Goal: Book appointment/travel/reservation

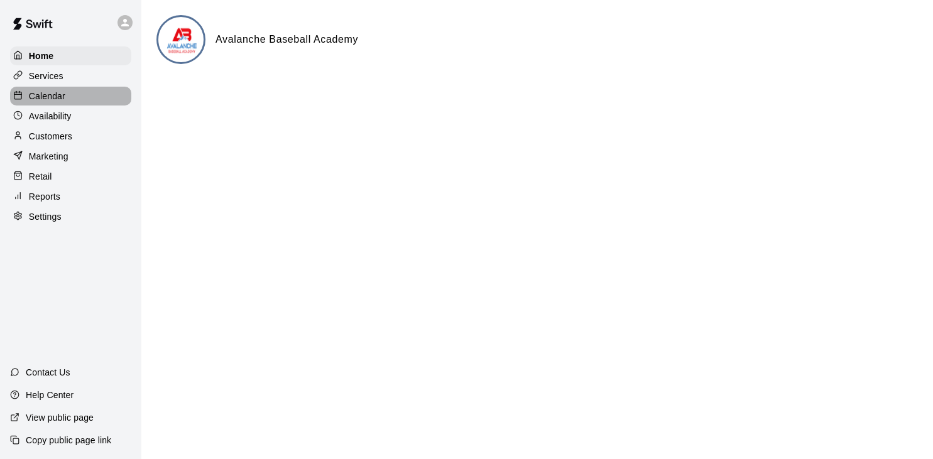
click at [96, 94] on div "Calendar" at bounding box center [70, 96] width 121 height 19
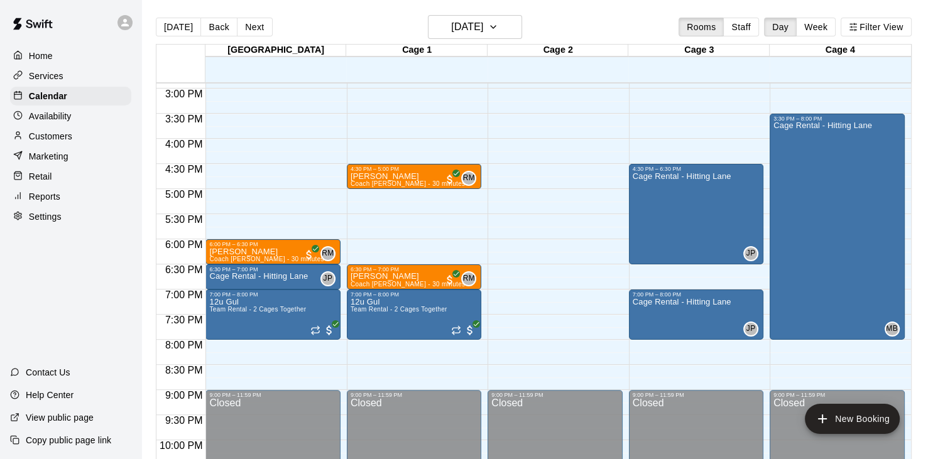
scroll to position [815, 0]
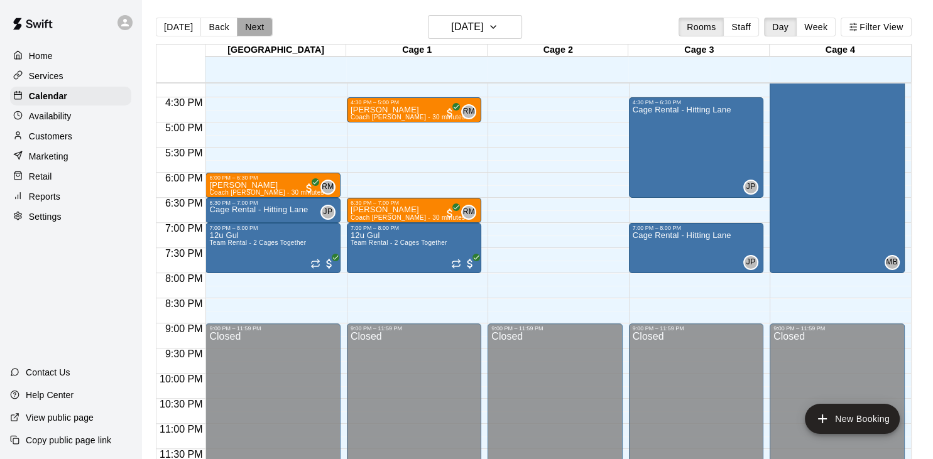
click at [254, 28] on button "Next" at bounding box center [254, 27] width 35 height 19
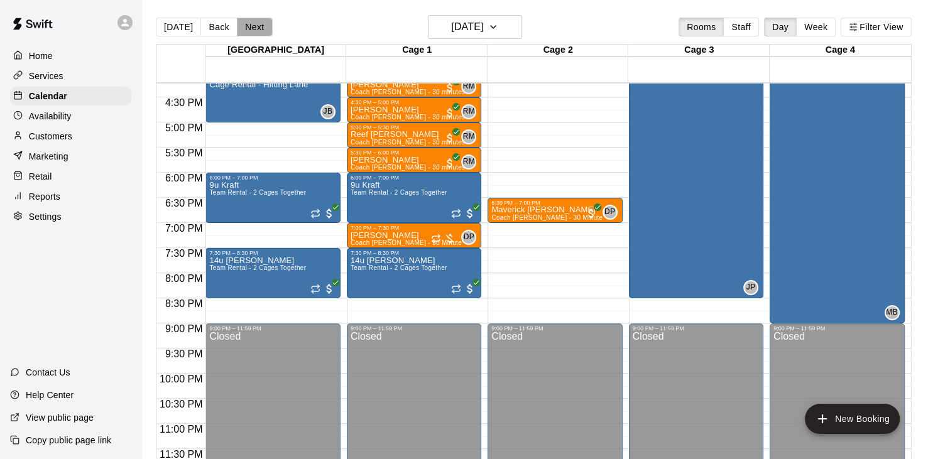
click at [254, 28] on button "Next" at bounding box center [254, 27] width 35 height 19
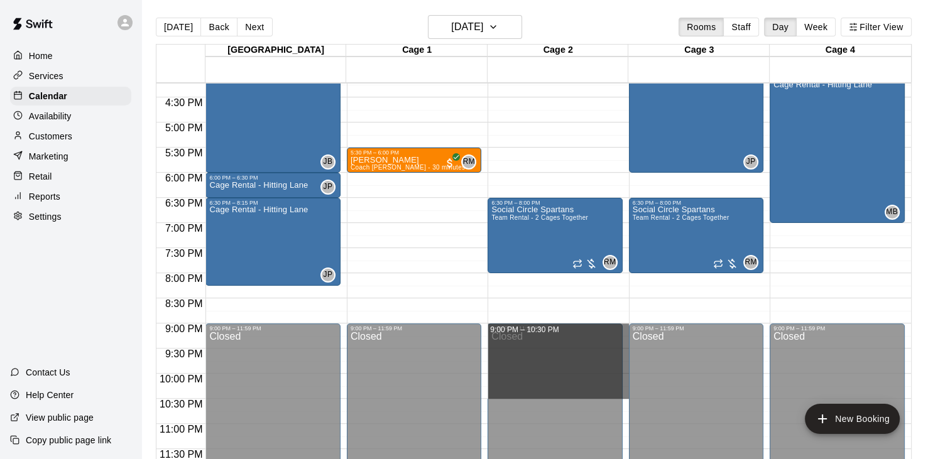
drag, startPoint x: 627, startPoint y: 325, endPoint x: 622, endPoint y: 395, distance: 69.9
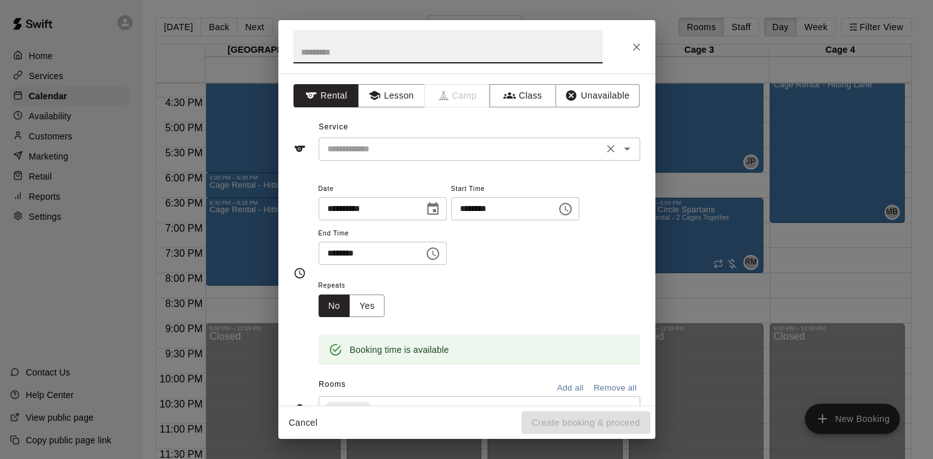
click at [411, 141] on input "text" at bounding box center [460, 149] width 277 height 16
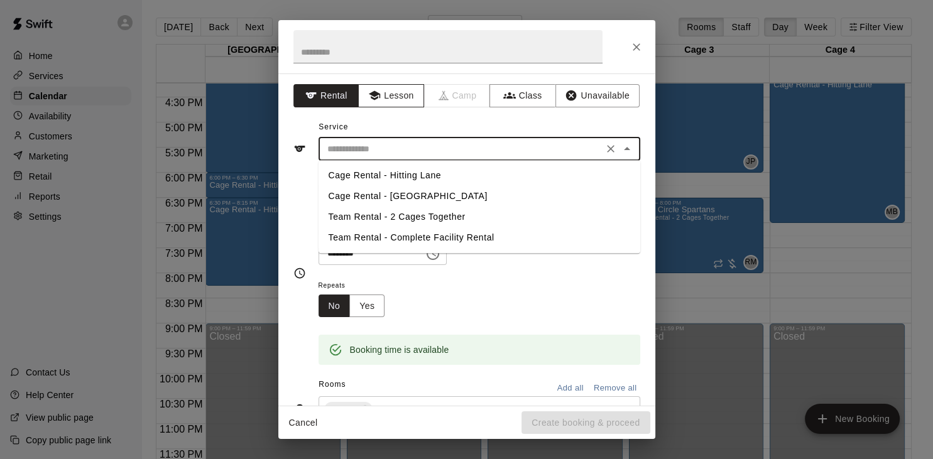
click at [398, 99] on button "Lesson" at bounding box center [391, 95] width 66 height 23
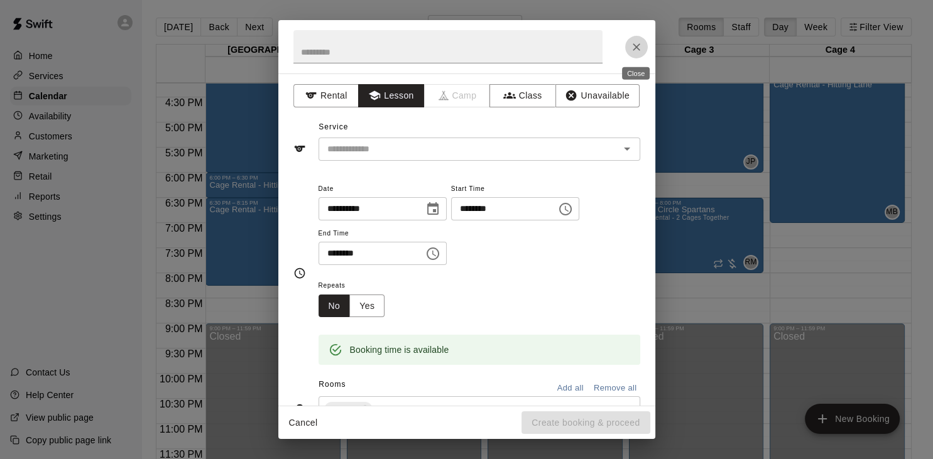
click at [636, 43] on icon "Close" at bounding box center [636, 47] width 13 height 13
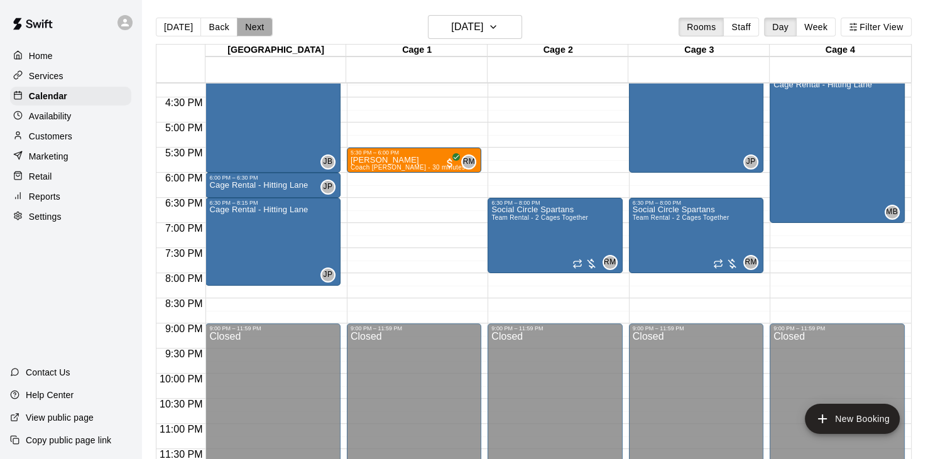
click at [254, 27] on button "Next" at bounding box center [254, 27] width 35 height 19
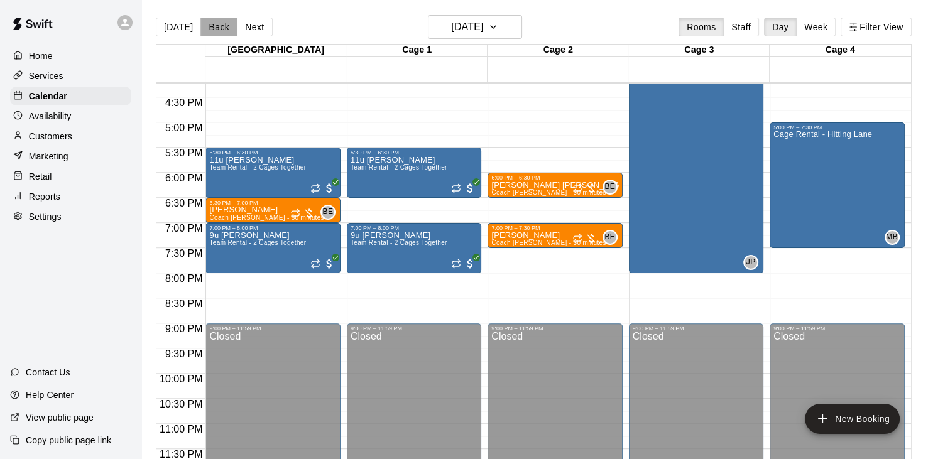
click at [210, 30] on button "Back" at bounding box center [218, 27] width 37 height 19
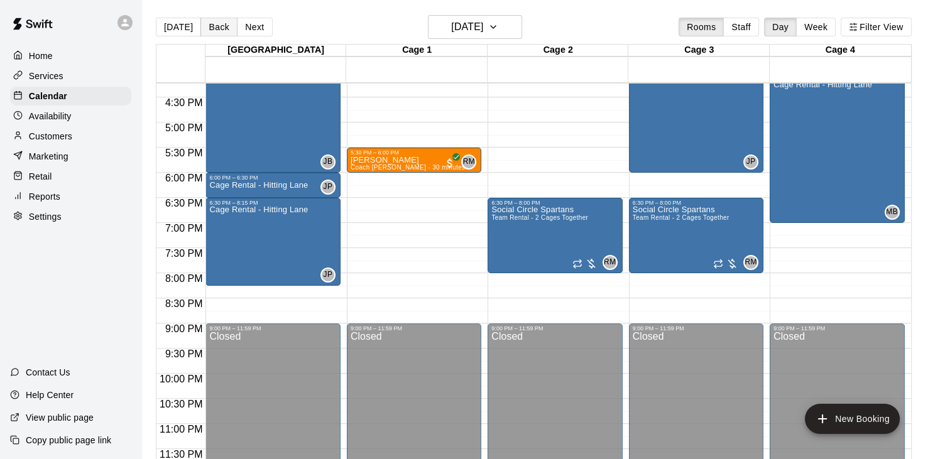
click at [210, 30] on button "Back" at bounding box center [218, 27] width 37 height 19
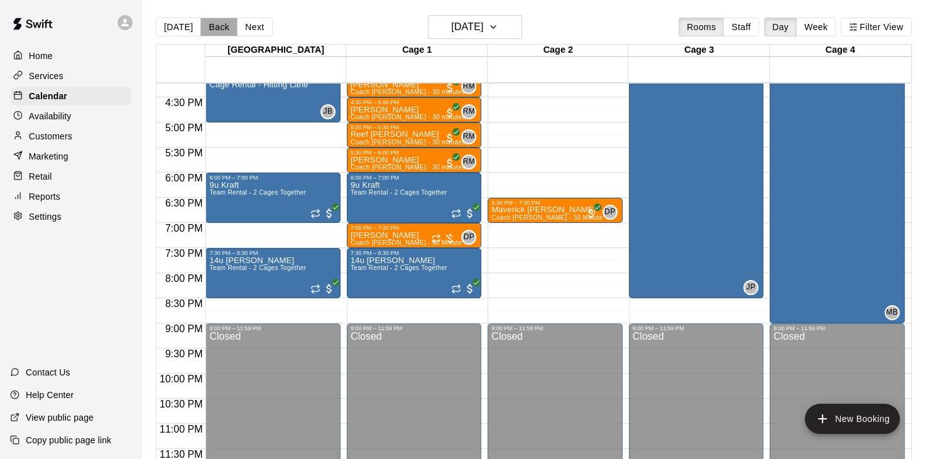
click at [210, 30] on button "Back" at bounding box center [218, 27] width 37 height 19
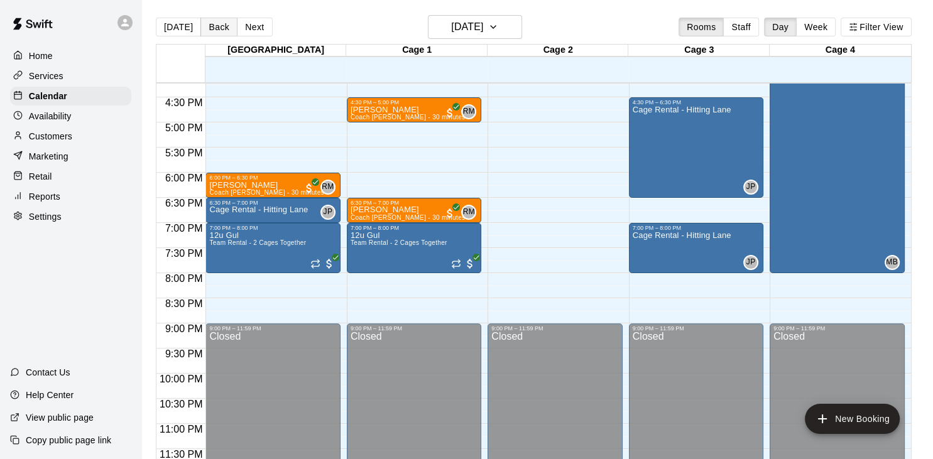
click at [227, 25] on button "Back" at bounding box center [218, 27] width 37 height 19
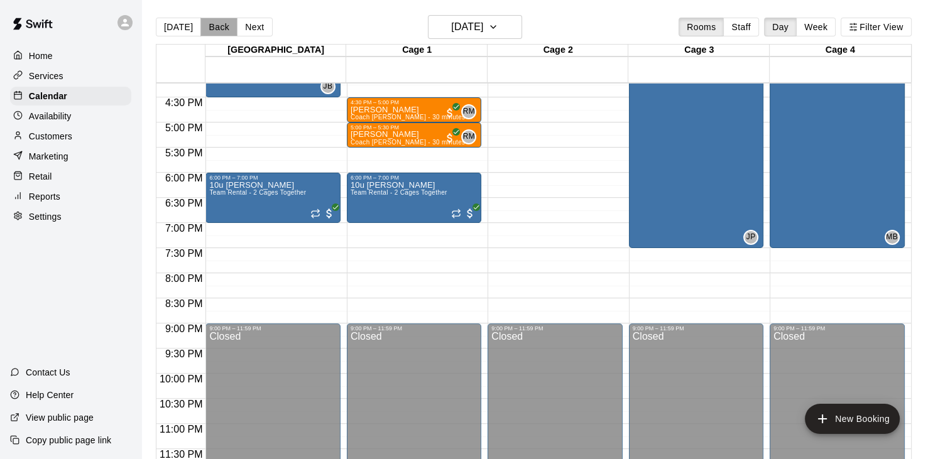
click at [227, 25] on button "Back" at bounding box center [218, 27] width 37 height 19
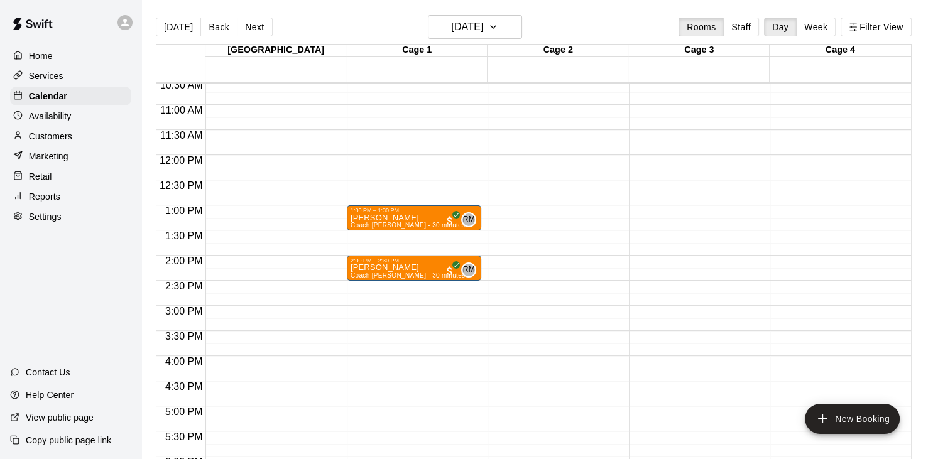
scroll to position [528, 0]
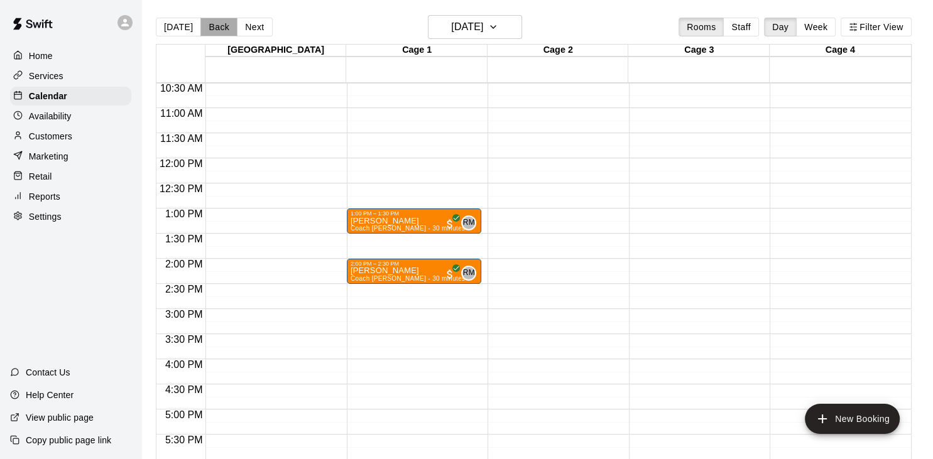
click at [216, 26] on button "Back" at bounding box center [218, 27] width 37 height 19
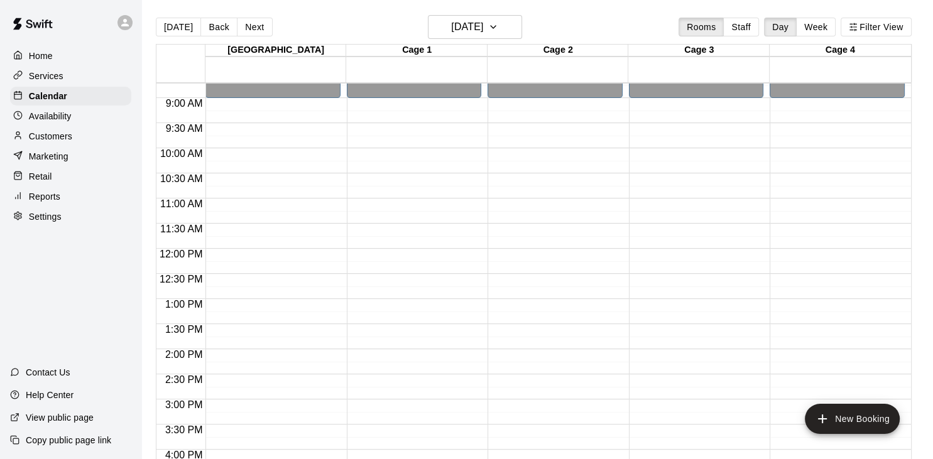
scroll to position [326, 0]
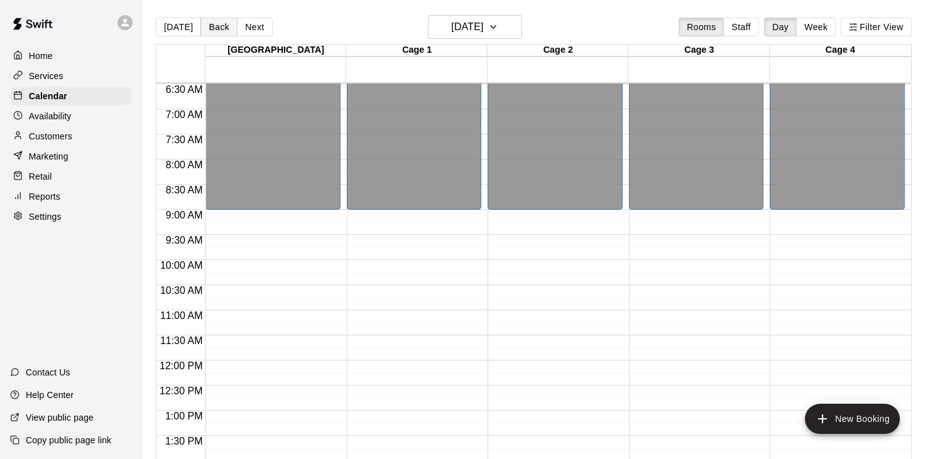
click at [215, 28] on button "Back" at bounding box center [218, 27] width 37 height 19
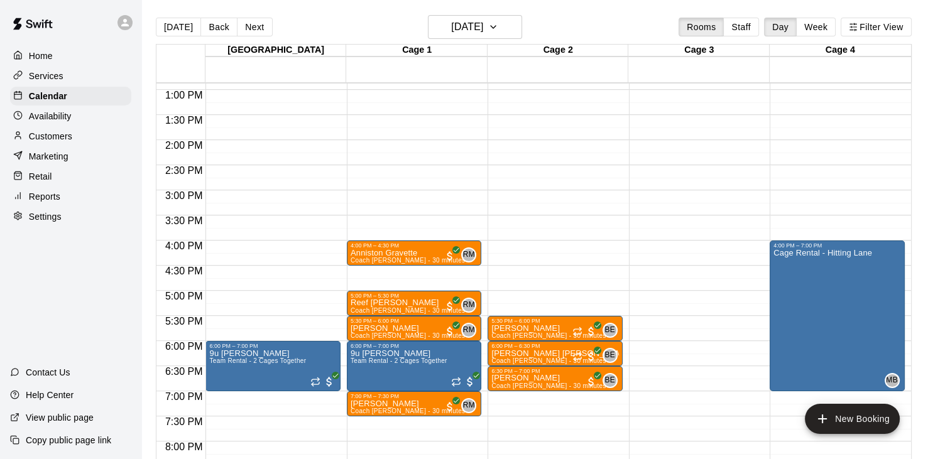
scroll to position [651, 0]
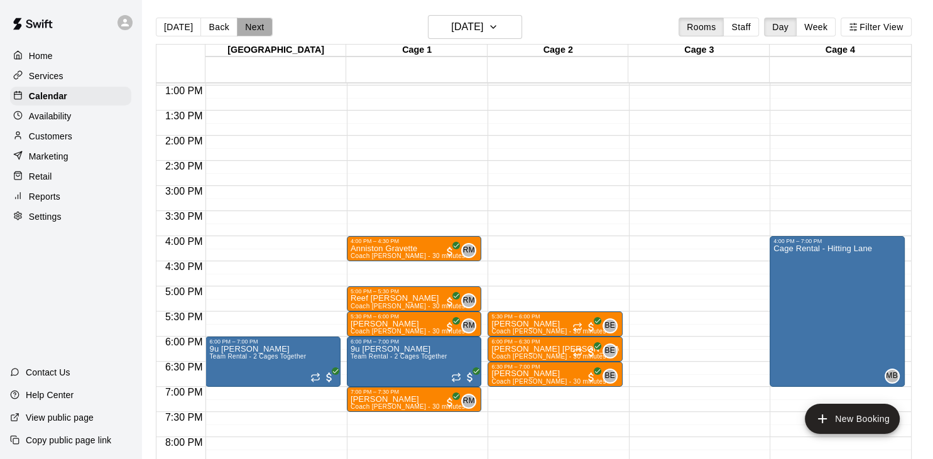
click at [258, 23] on button "Next" at bounding box center [254, 27] width 35 height 19
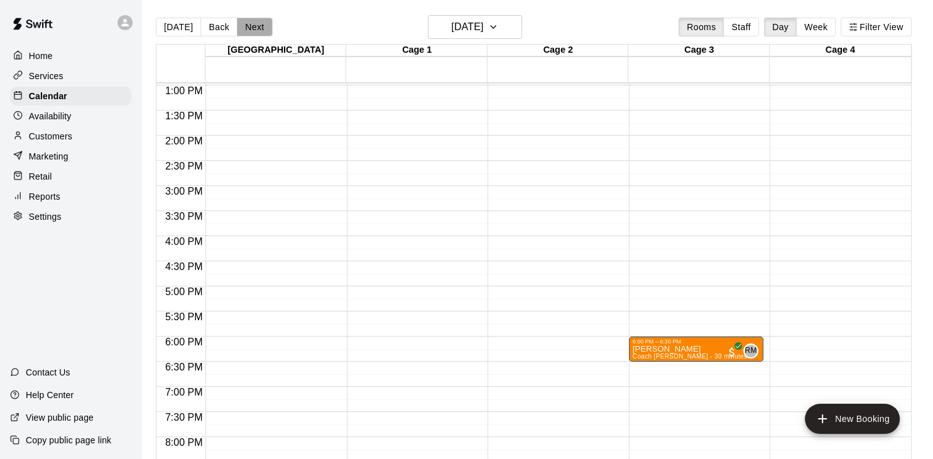
click at [258, 23] on button "Next" at bounding box center [254, 27] width 35 height 19
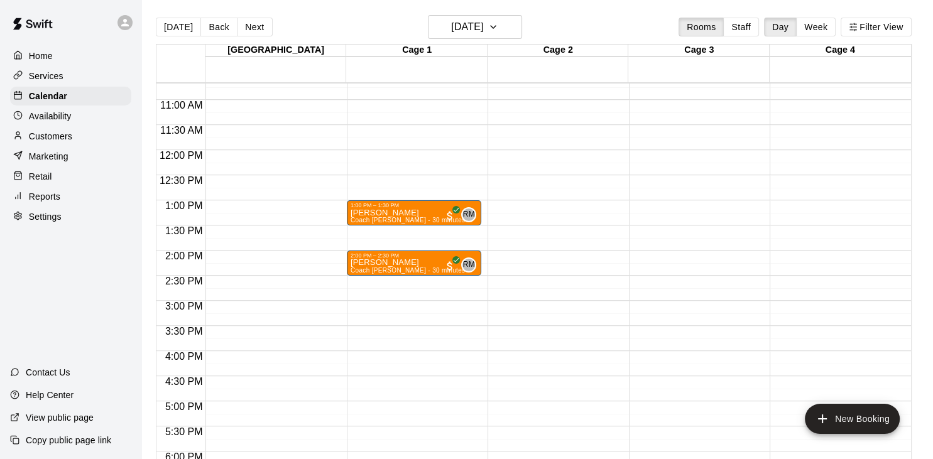
scroll to position [531, 0]
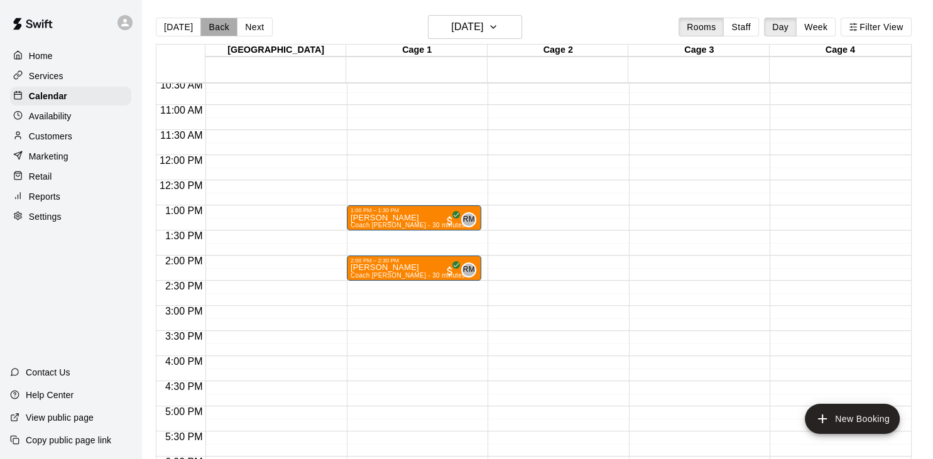
click at [215, 25] on button "Back" at bounding box center [218, 27] width 37 height 19
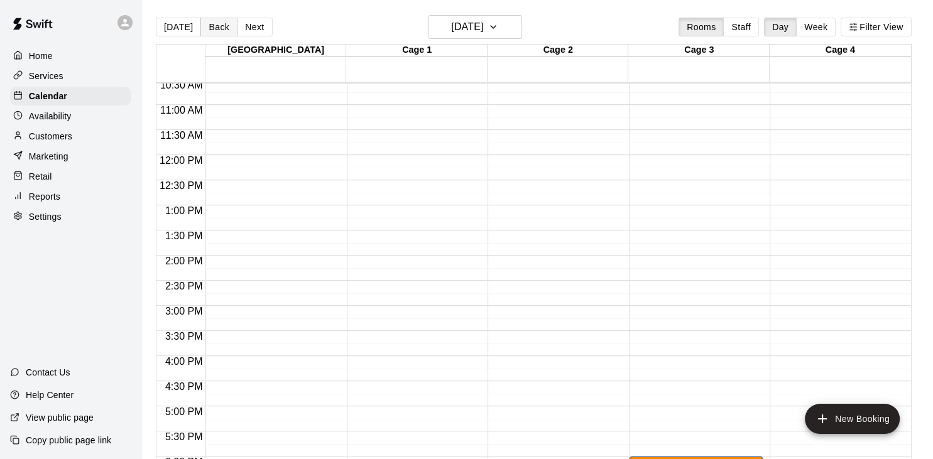
click at [215, 25] on button "Back" at bounding box center [218, 27] width 37 height 19
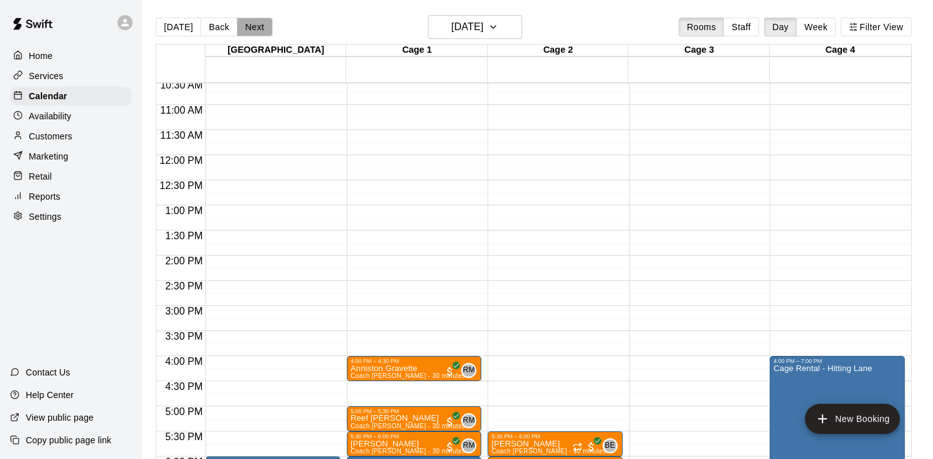
click at [249, 27] on button "Next" at bounding box center [254, 27] width 35 height 19
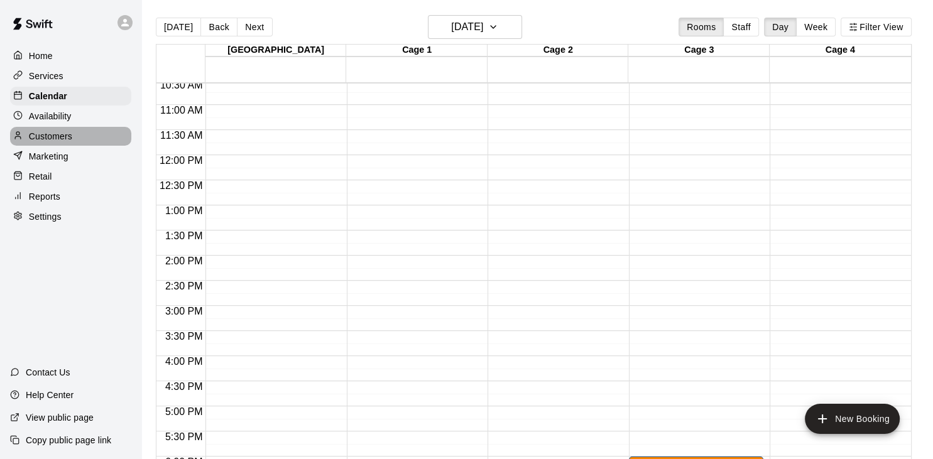
click at [70, 139] on p "Customers" at bounding box center [50, 136] width 43 height 13
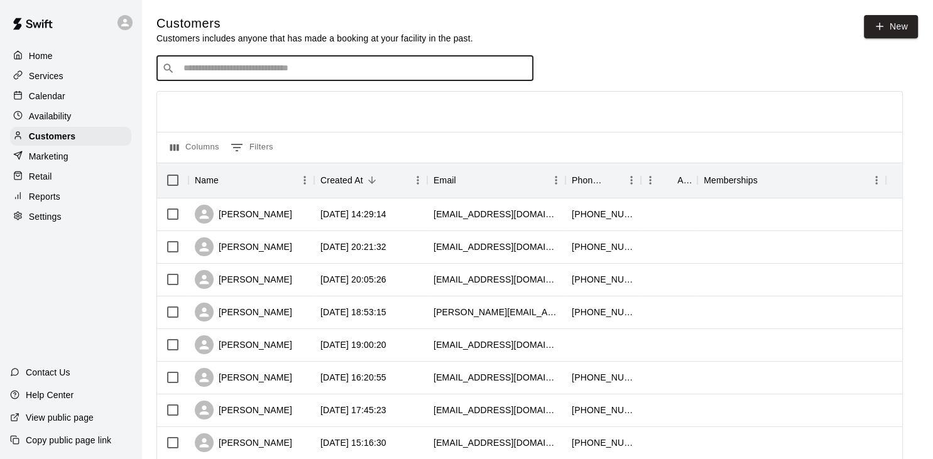
click at [243, 75] on input "Search customers by name or email" at bounding box center [354, 68] width 348 height 13
type input "****"
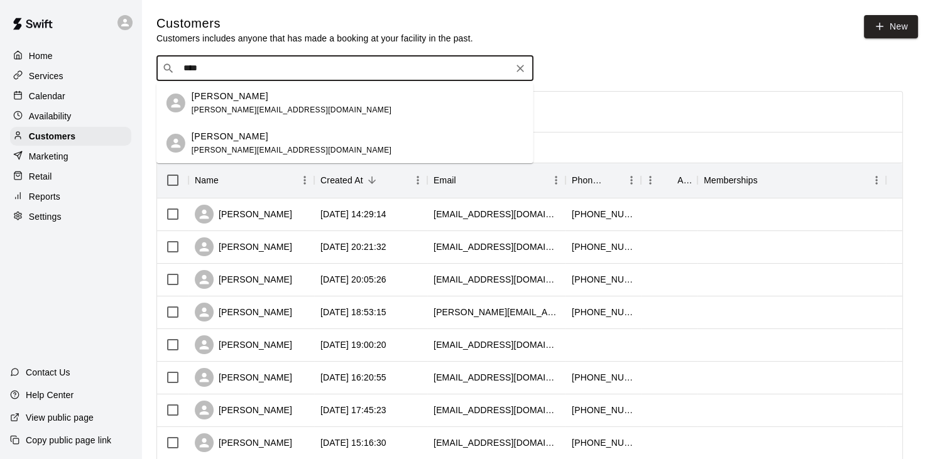
click at [320, 102] on div "Ashlee Teasley [EMAIL_ADDRESS][DOMAIN_NAME]" at bounding box center [358, 103] width 332 height 27
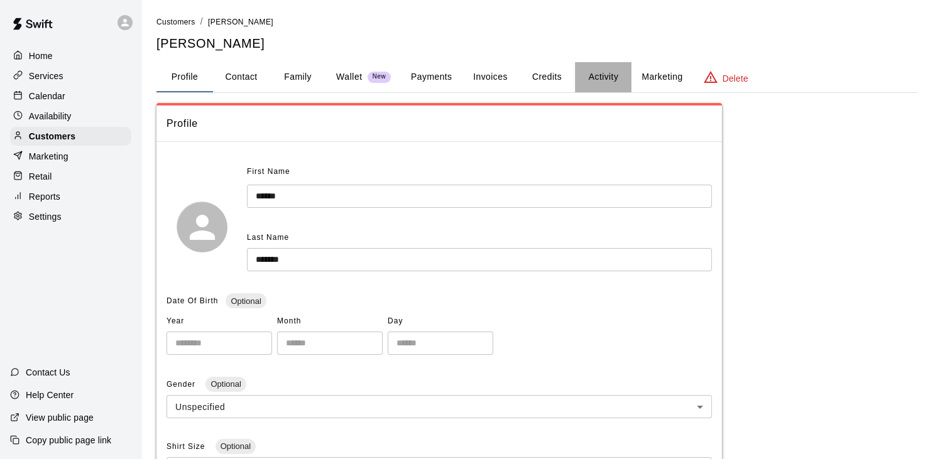
click at [598, 77] on button "Activity" at bounding box center [603, 77] width 57 height 30
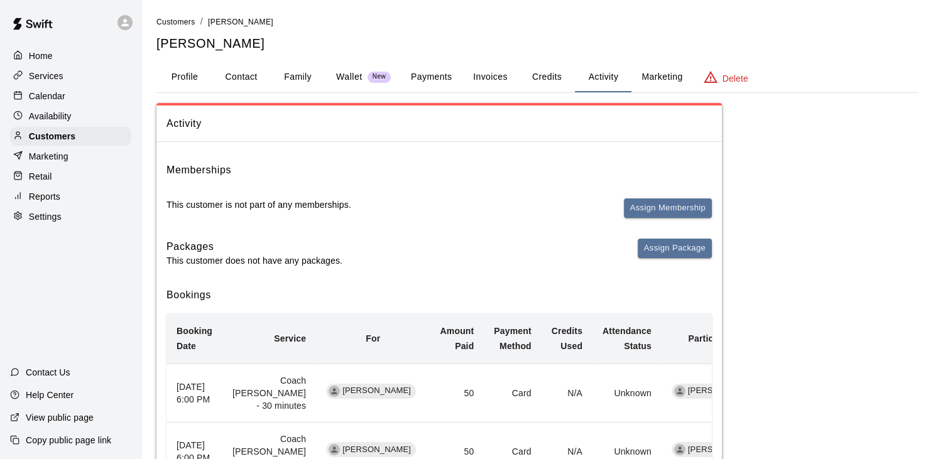
click at [761, 177] on div "Activity Memberships This customer is not part of any memberships. Assign Membe…" at bounding box center [536, 403] width 761 height 601
click at [33, 101] on p "Calendar" at bounding box center [47, 96] width 36 height 13
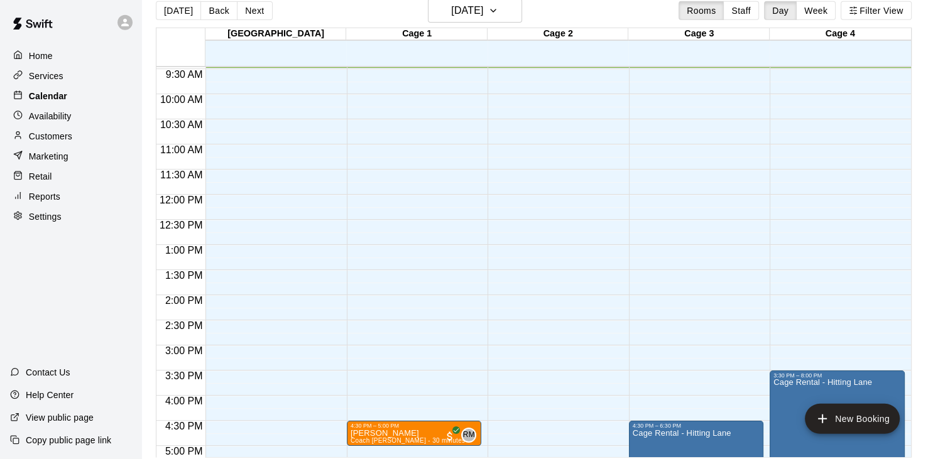
scroll to position [20, 0]
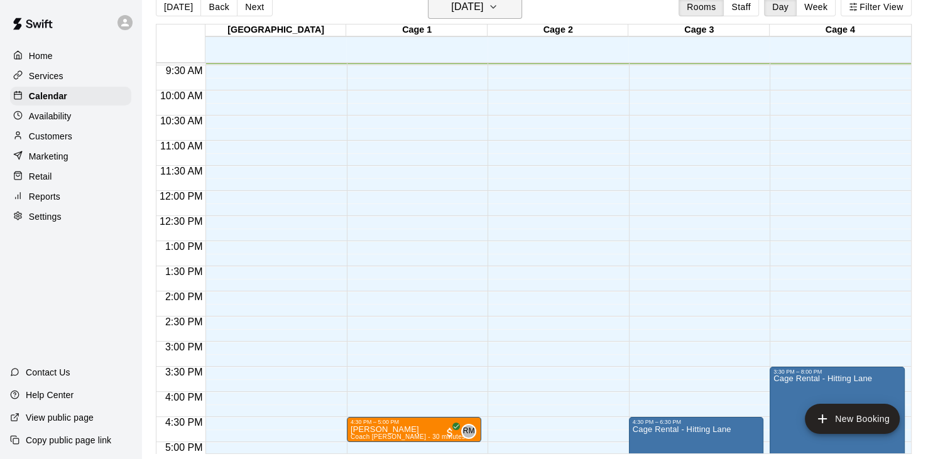
click at [483, 9] on h6 "[DATE]" at bounding box center [467, 7] width 32 height 18
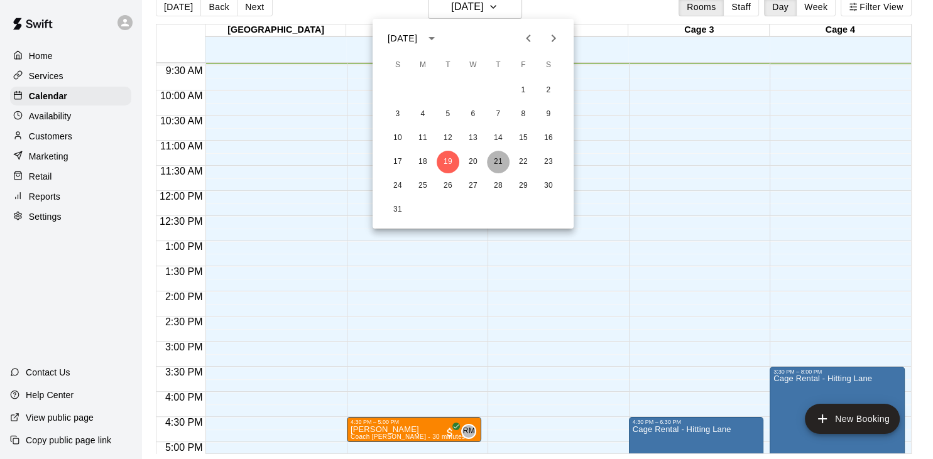
click at [496, 162] on button "21" at bounding box center [498, 162] width 23 height 23
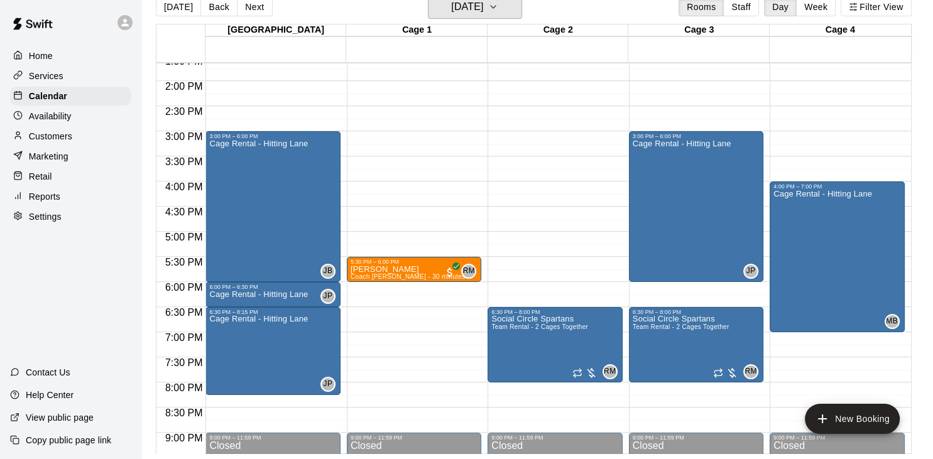
scroll to position [691, 0]
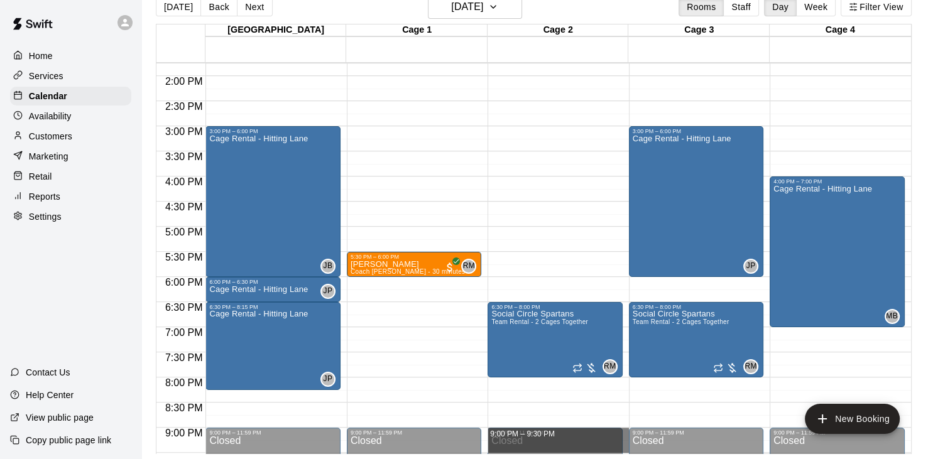
drag, startPoint x: 627, startPoint y: 430, endPoint x: 627, endPoint y: 444, distance: 13.8
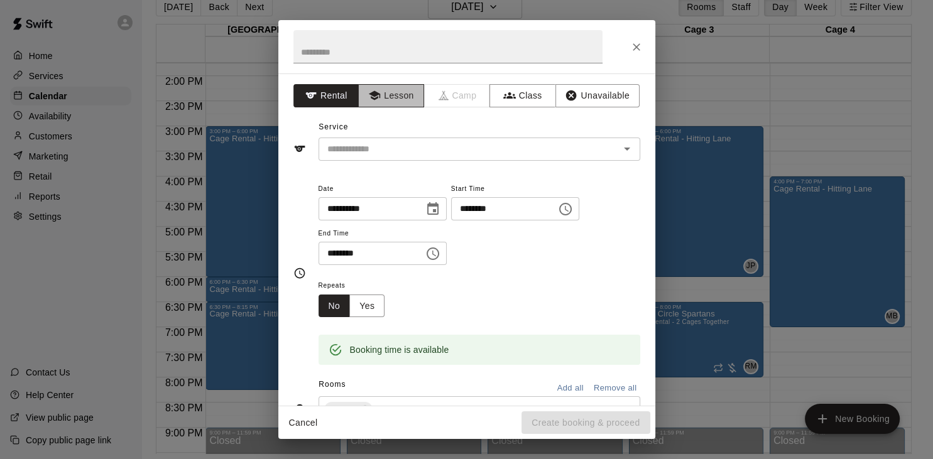
click at [378, 94] on icon "button" at bounding box center [374, 95] width 11 height 9
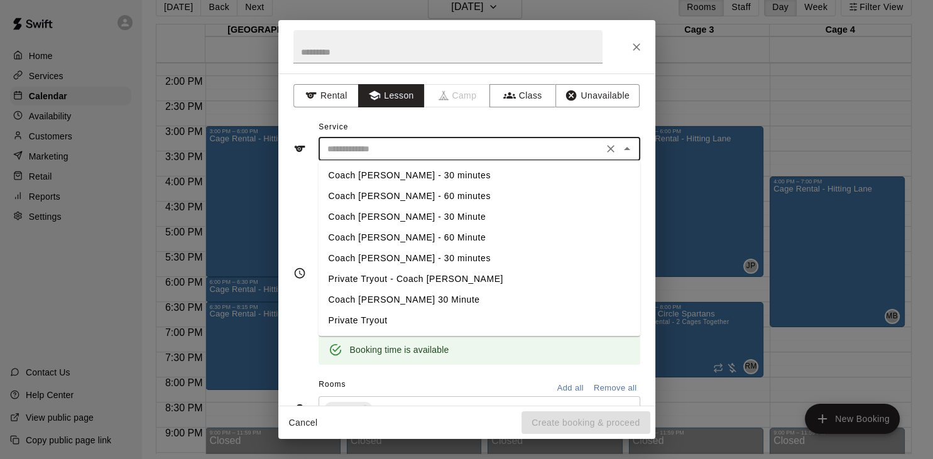
click at [423, 148] on input "text" at bounding box center [460, 149] width 277 height 16
click at [376, 257] on li "Coach [PERSON_NAME] - 30 minutes" at bounding box center [480, 258] width 322 height 21
type input "**********"
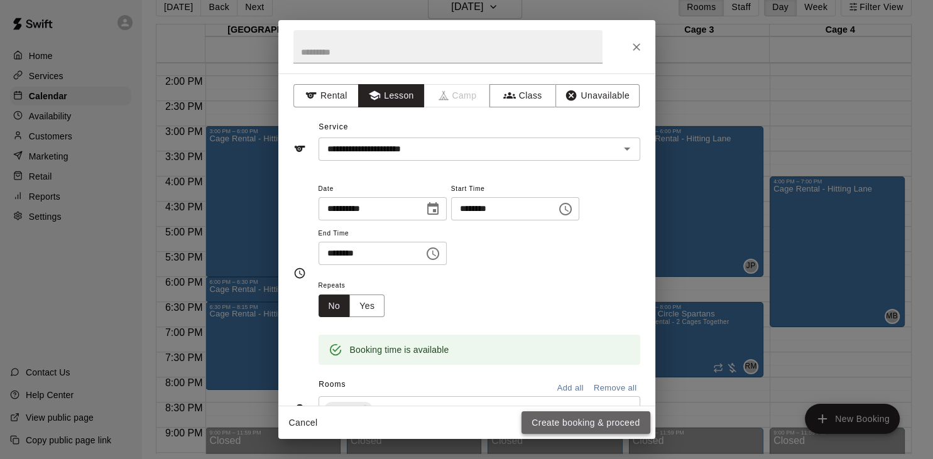
click at [556, 422] on button "Create booking & proceed" at bounding box center [585, 422] width 128 height 23
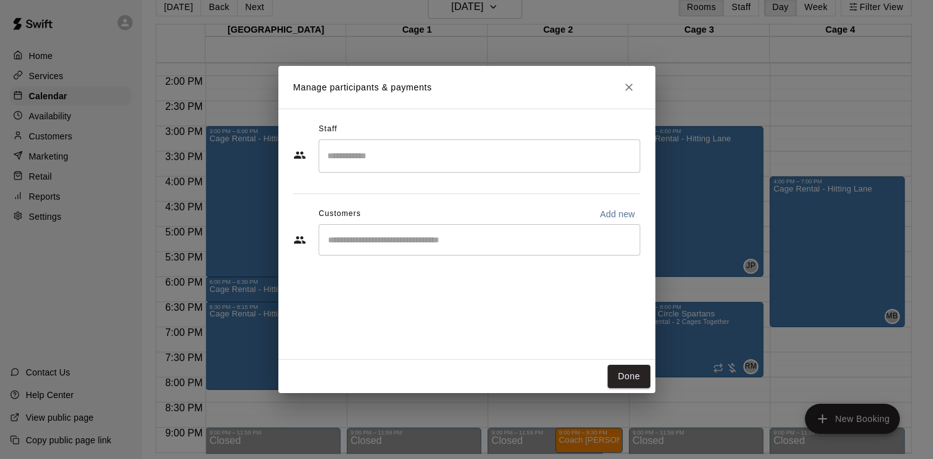
click at [398, 168] on div "​" at bounding box center [480, 155] width 322 height 33
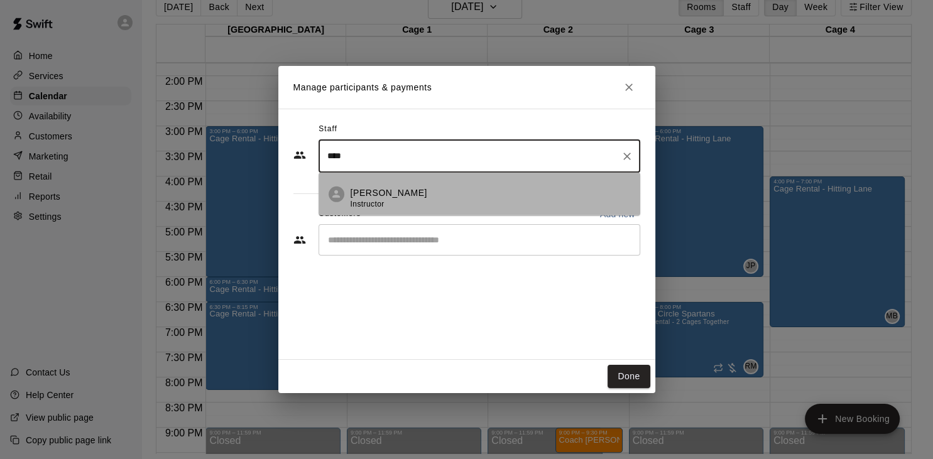
click at [437, 197] on div "[PERSON_NAME] Instructor" at bounding box center [491, 198] width 280 height 25
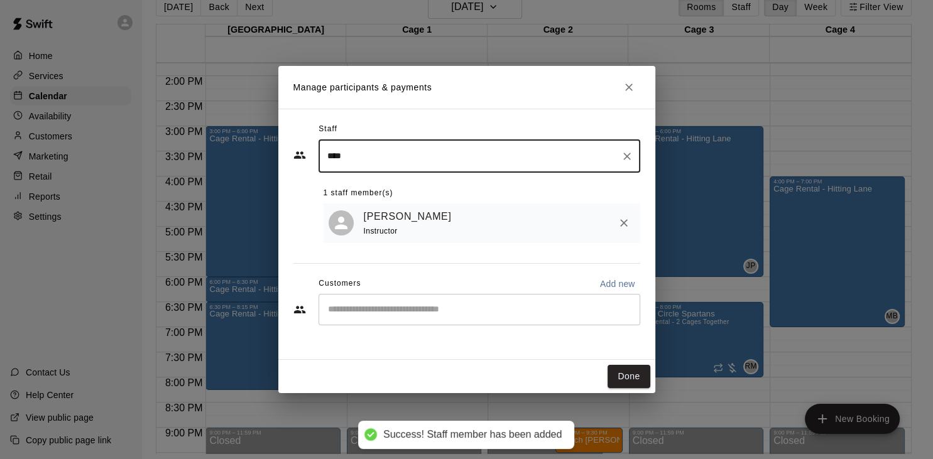
click at [400, 320] on div "​" at bounding box center [480, 309] width 322 height 31
type input "****"
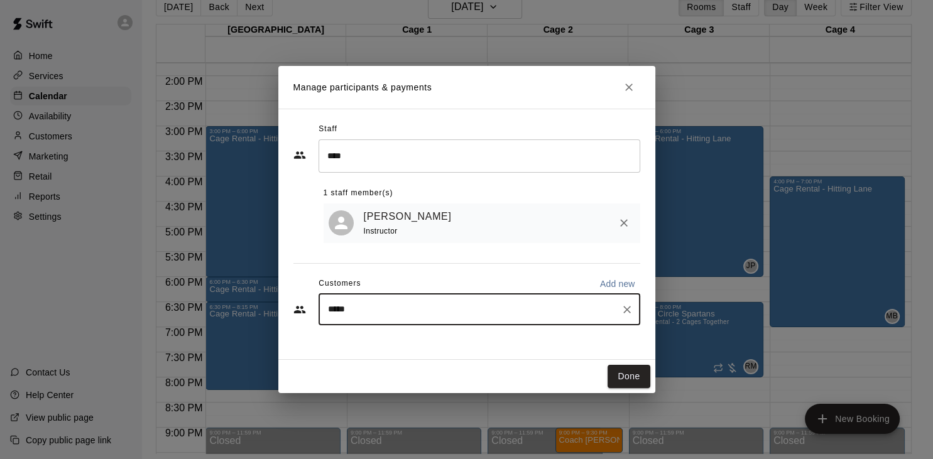
type input "******"
click at [371, 355] on span "[EMAIL_ADDRESS][DOMAIN_NAME]" at bounding box center [420, 353] width 135 height 9
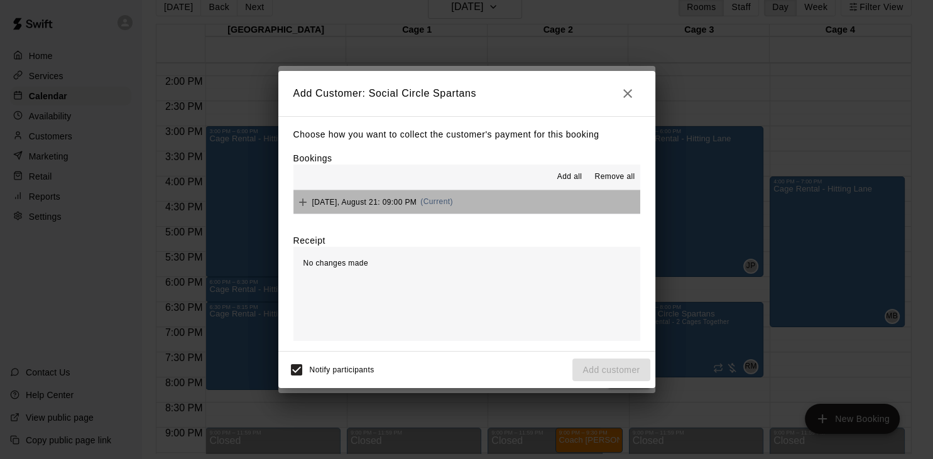
click at [408, 206] on span "[DATE], August 21: 09:00 PM" at bounding box center [364, 201] width 105 height 9
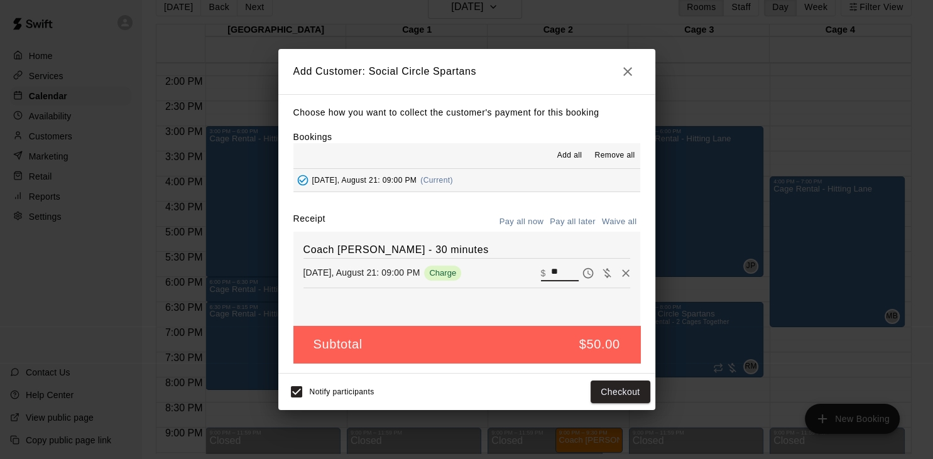
click at [552, 273] on input "**" at bounding box center [564, 273] width 28 height 16
type input "***"
click at [622, 394] on button "Checkout" at bounding box center [620, 392] width 59 height 23
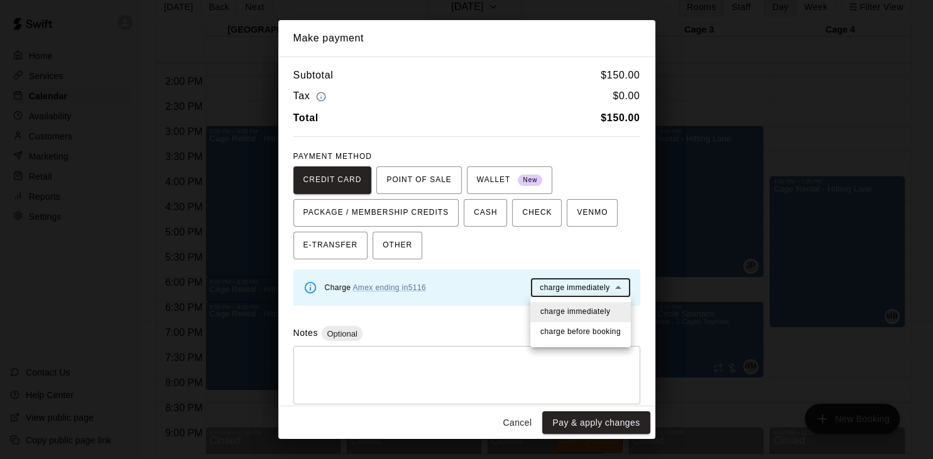
click at [601, 290] on body "Home Services Calendar Availability Customers Marketing Retail Reports Settings…" at bounding box center [466, 219] width 933 height 479
click at [585, 338] on span "charge before booking" at bounding box center [580, 332] width 80 height 13
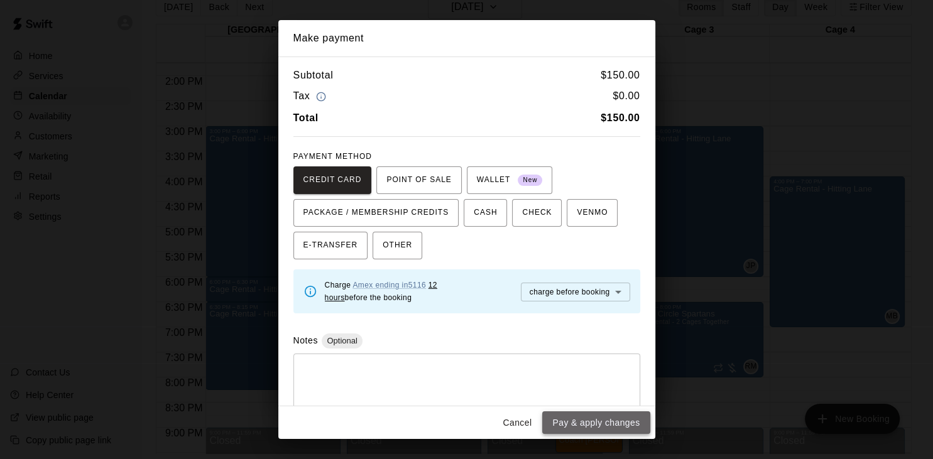
click at [580, 422] on button "Pay & apply changes" at bounding box center [595, 422] width 107 height 23
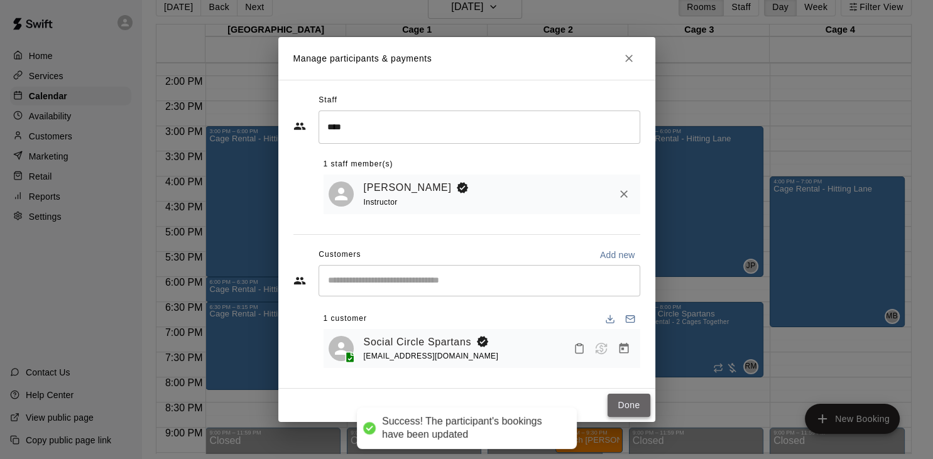
click at [643, 407] on button "Done" at bounding box center [629, 405] width 42 height 23
